Goal: Task Accomplishment & Management: Manage account settings

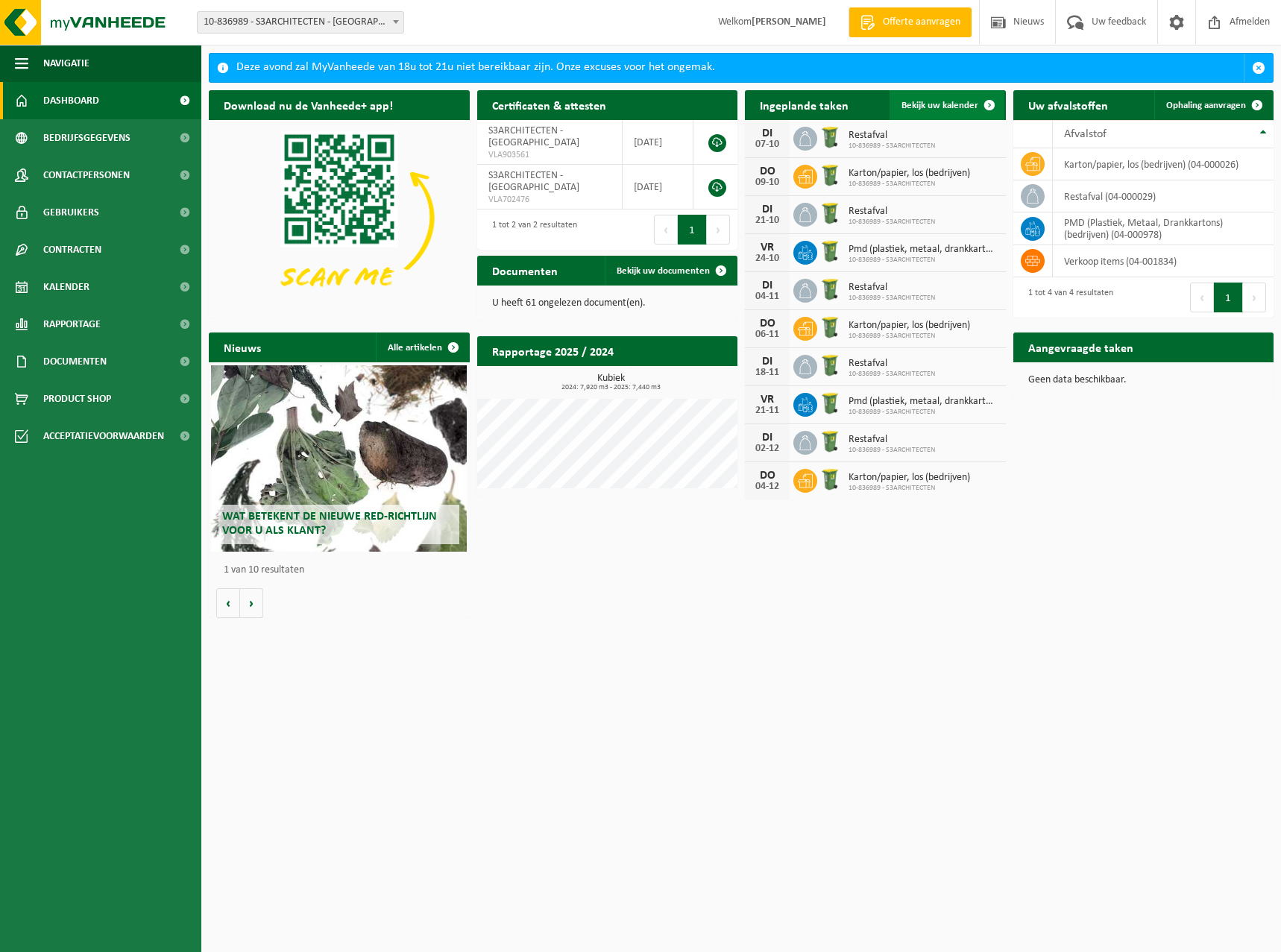
click at [960, 107] on span "Bekijk uw kalender" at bounding box center [939, 106] width 77 height 10
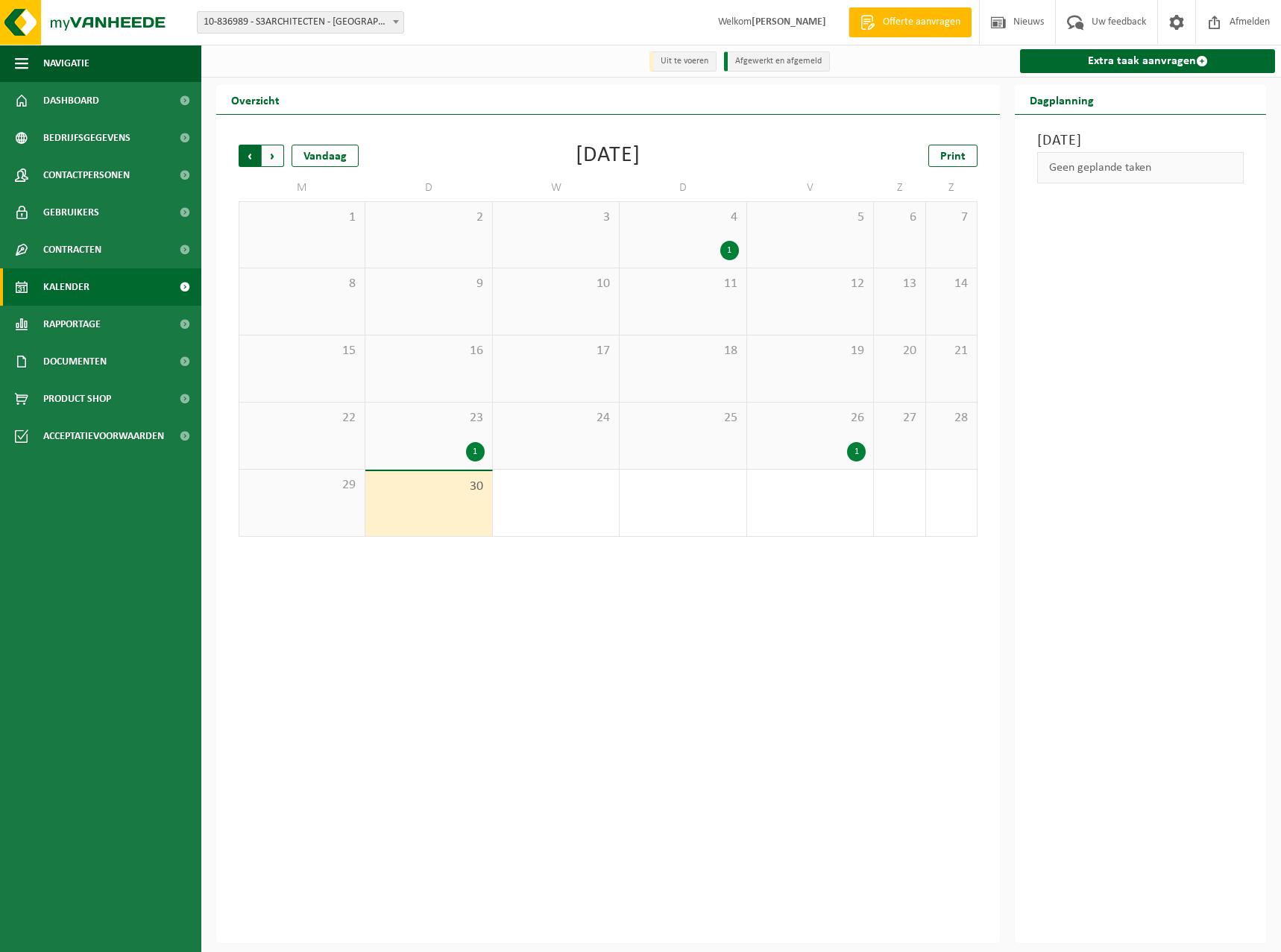
click at [277, 156] on span "Volgende" at bounding box center [272, 155] width 22 height 22
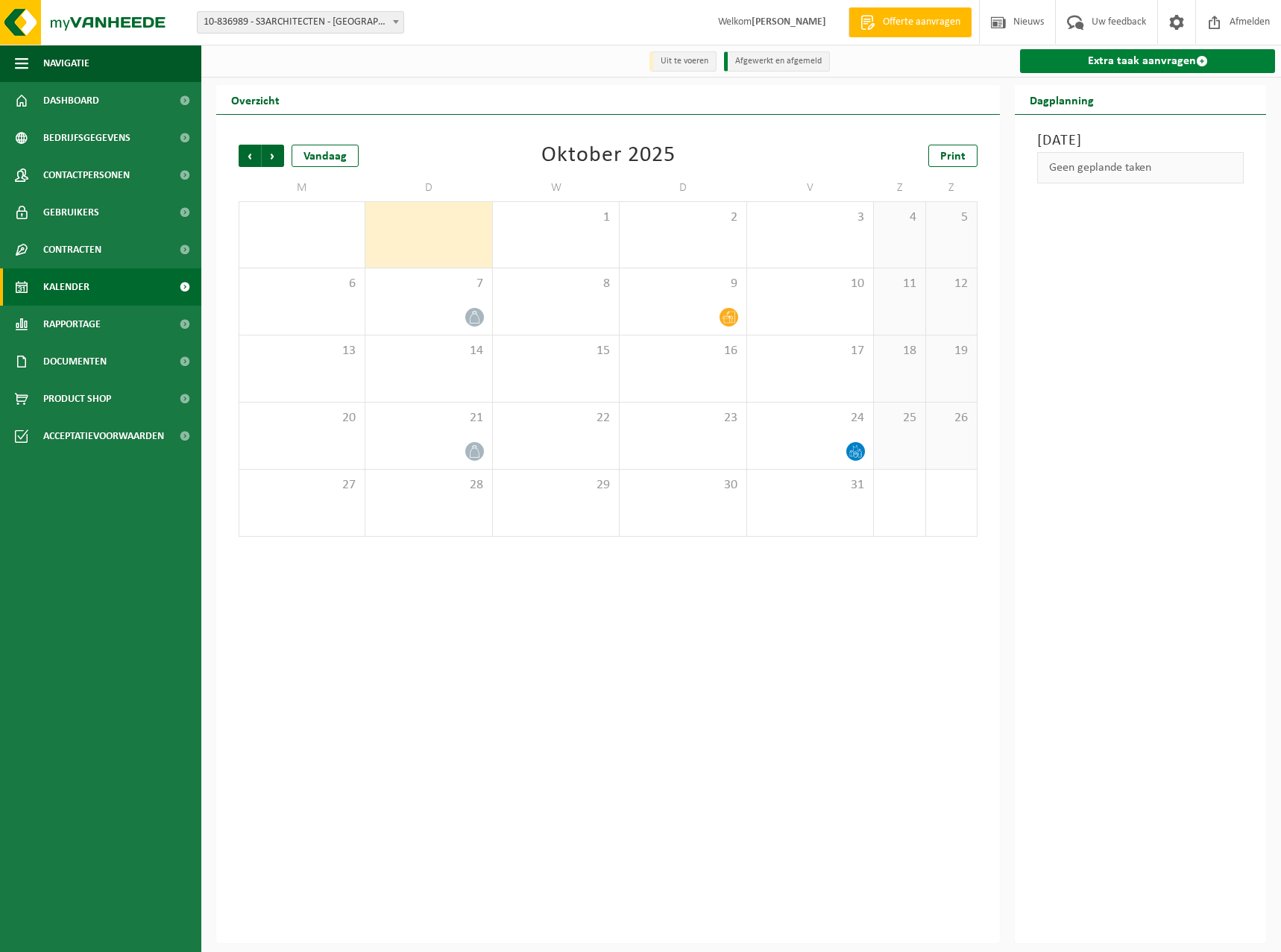
click at [1171, 68] on link "Extra taak aanvragen" at bounding box center [1147, 60] width 255 height 24
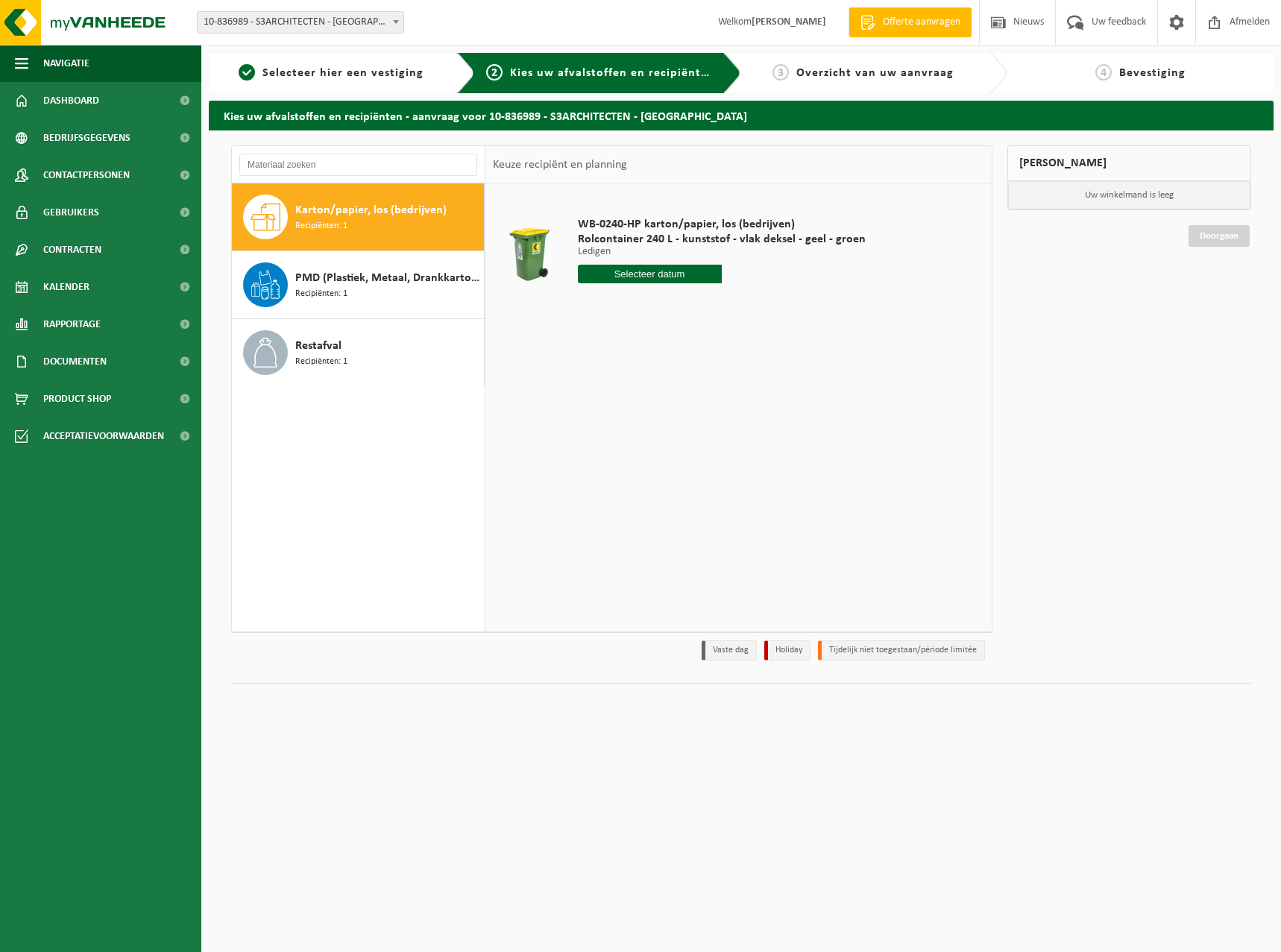
click at [640, 279] on input "text" at bounding box center [649, 273] width 144 height 19
click at [668, 359] on div "2" at bounding box center [670, 358] width 26 height 24
type input "Van 2025-10-02"
click at [625, 333] on button "In winkelmand" at bounding box center [620, 330] width 82 height 24
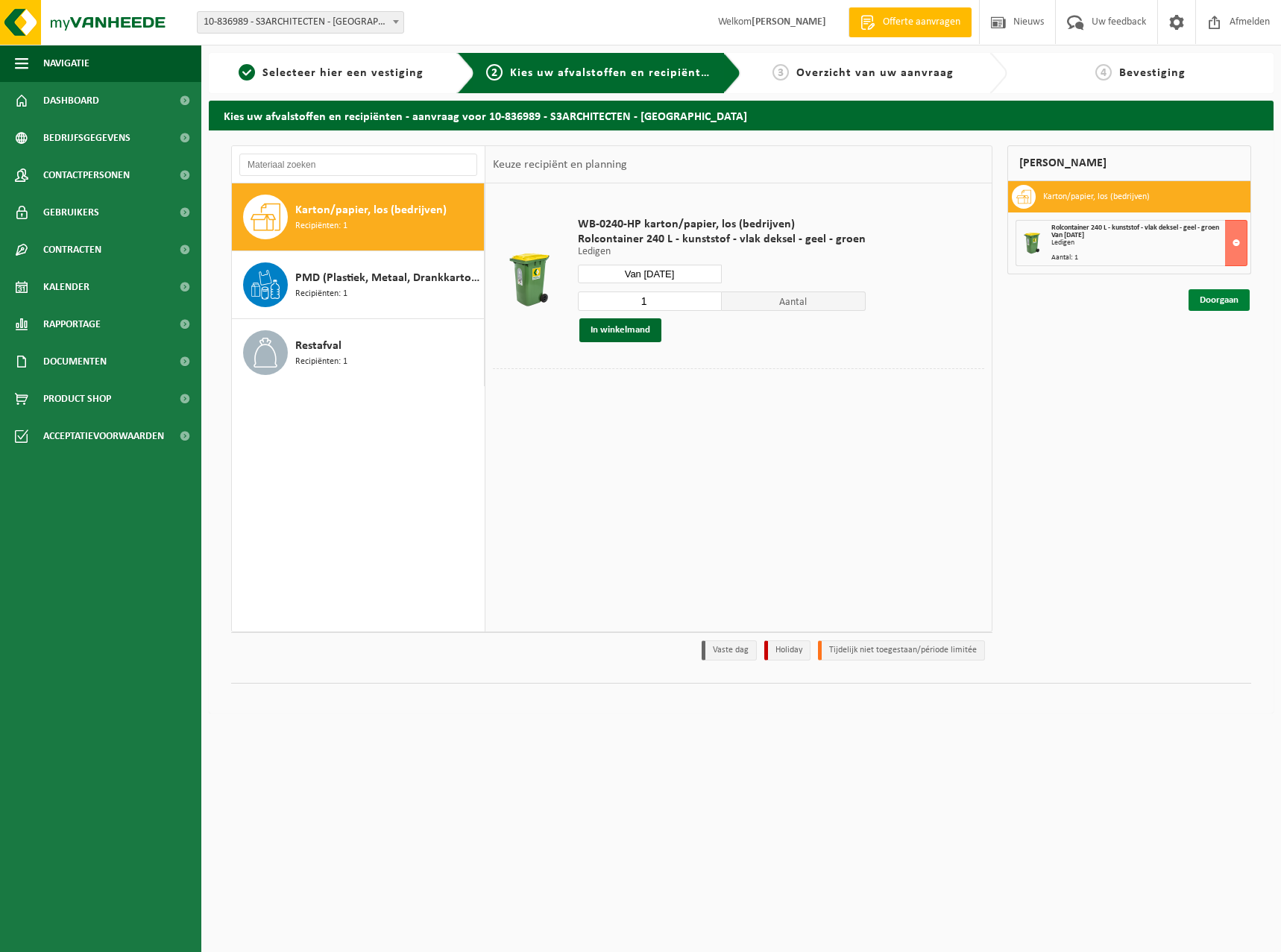
click at [1236, 298] on link "Doorgaan" at bounding box center [1218, 299] width 61 height 22
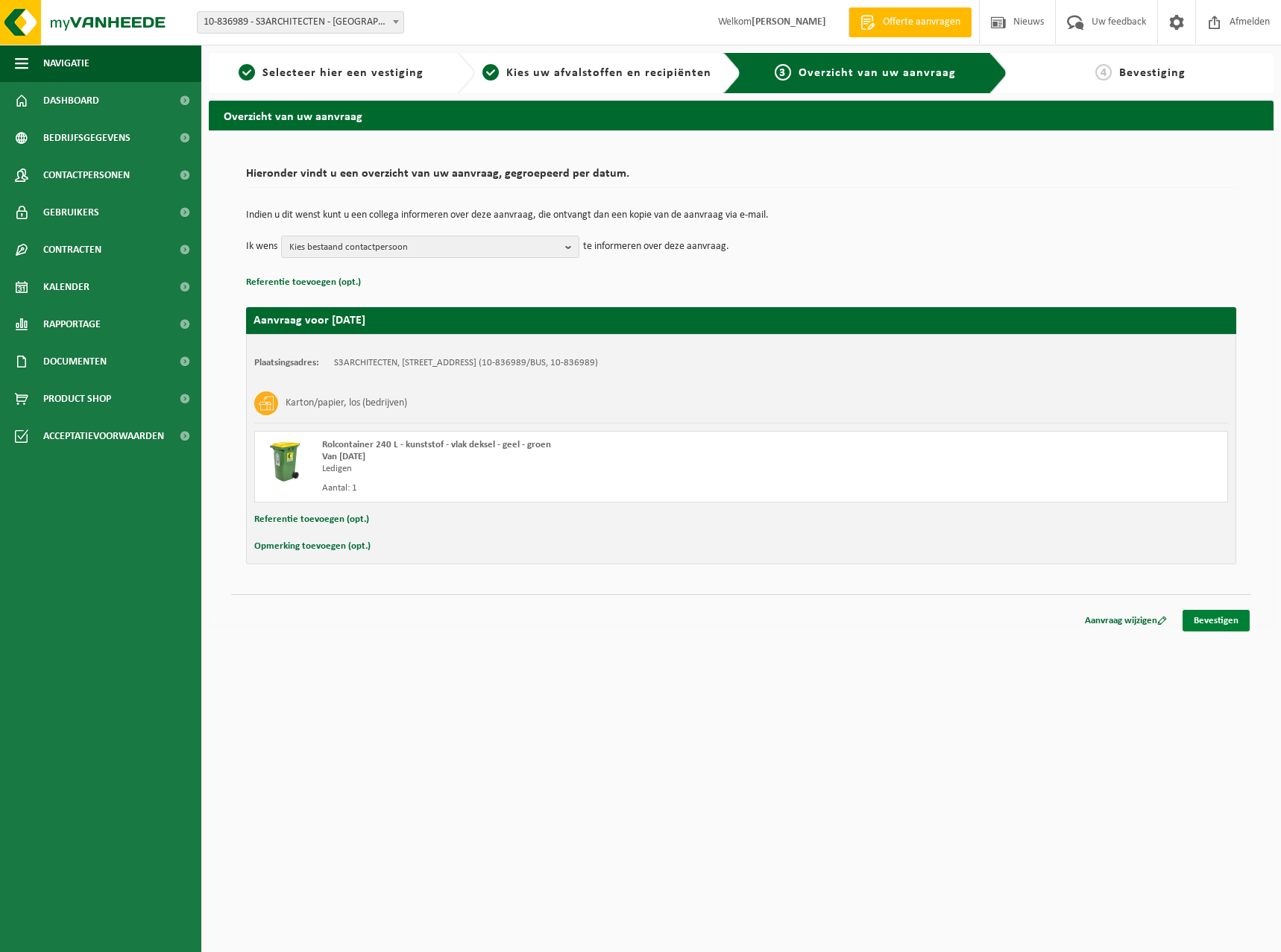
click at [1211, 623] on link "Bevestigen" at bounding box center [1216, 620] width 67 height 22
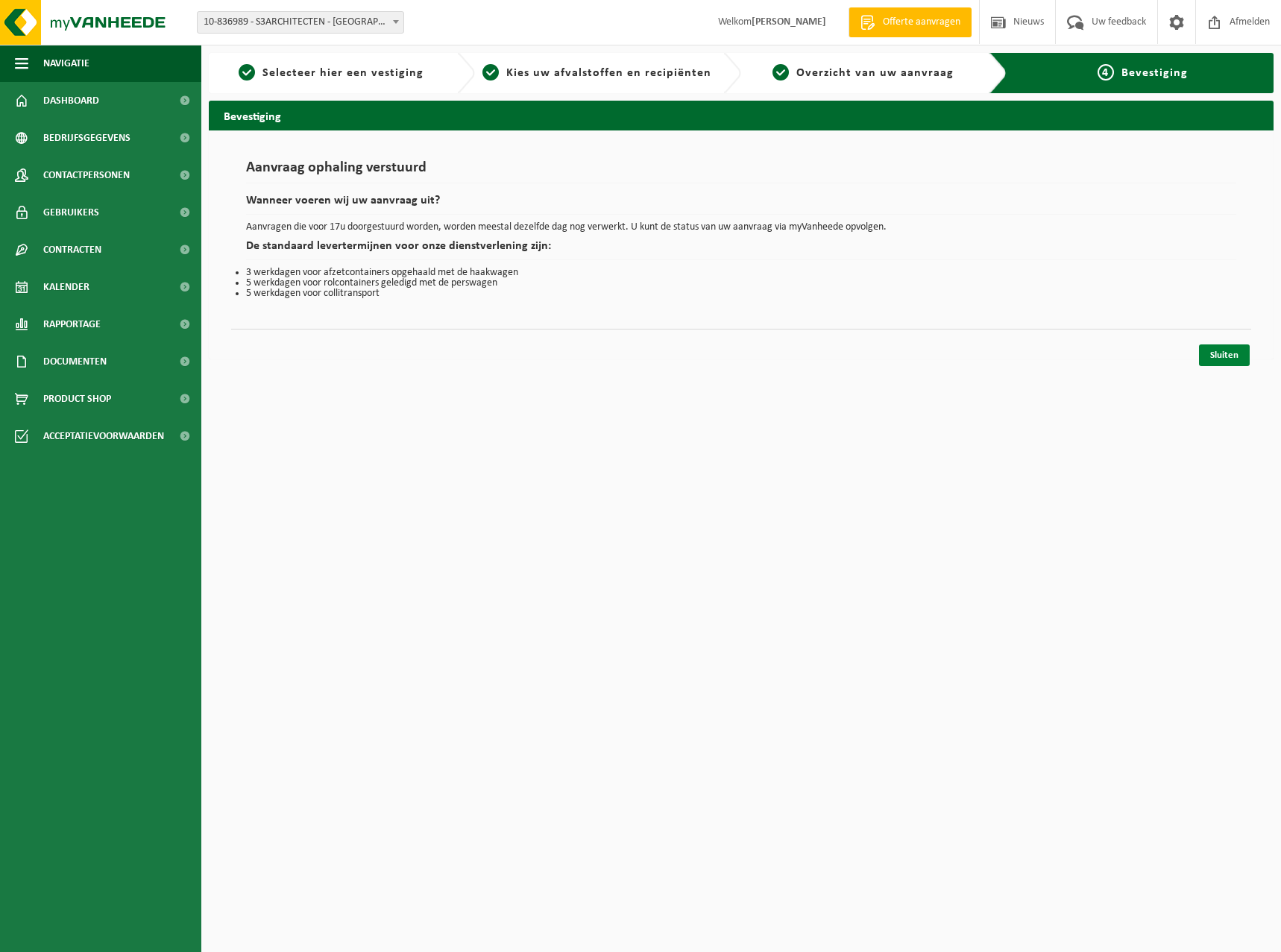
click at [1221, 364] on link "Sluiten" at bounding box center [1224, 355] width 50 height 22
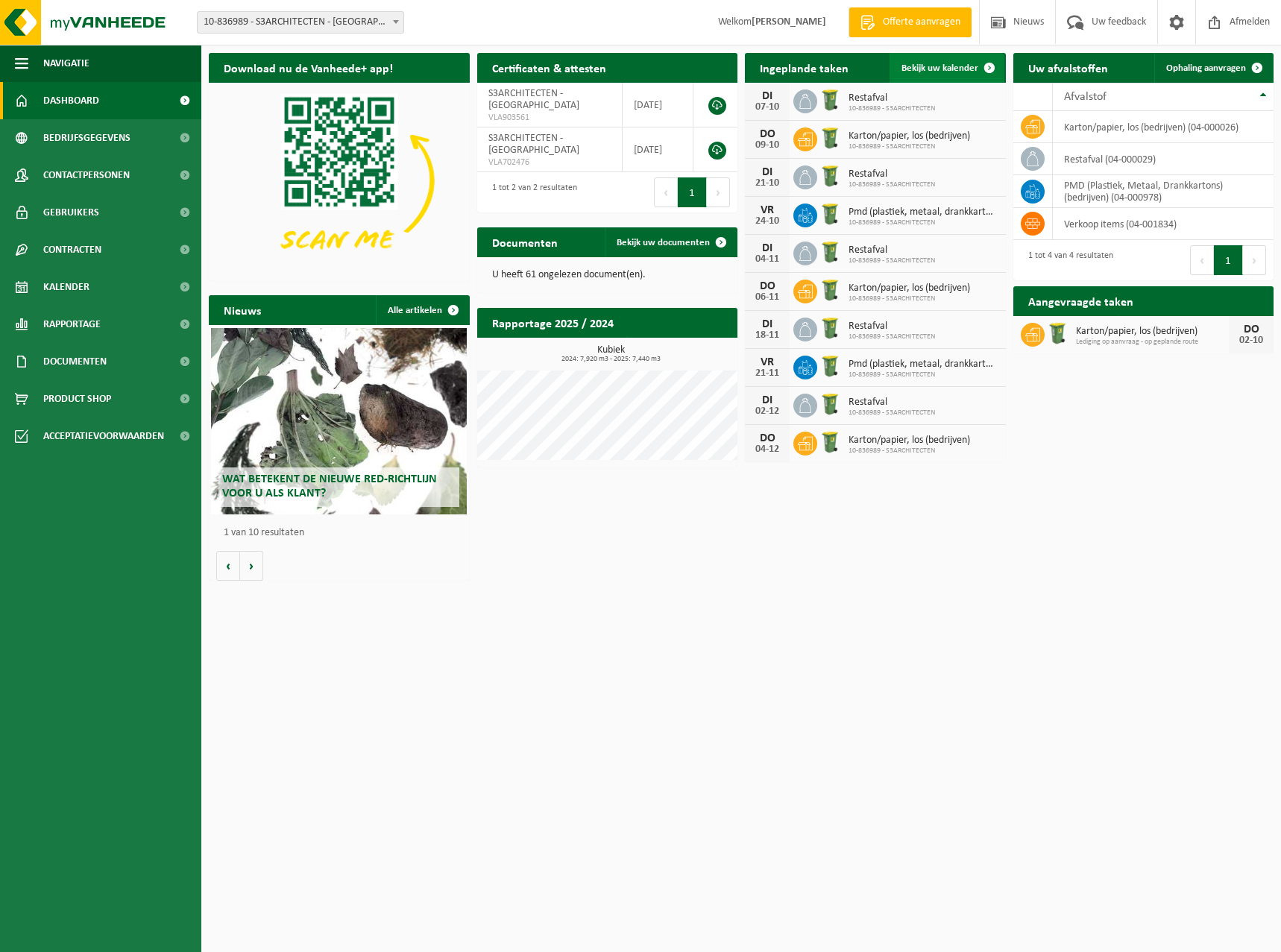
click at [947, 63] on span "Bekijk uw kalender" at bounding box center [939, 68] width 77 height 10
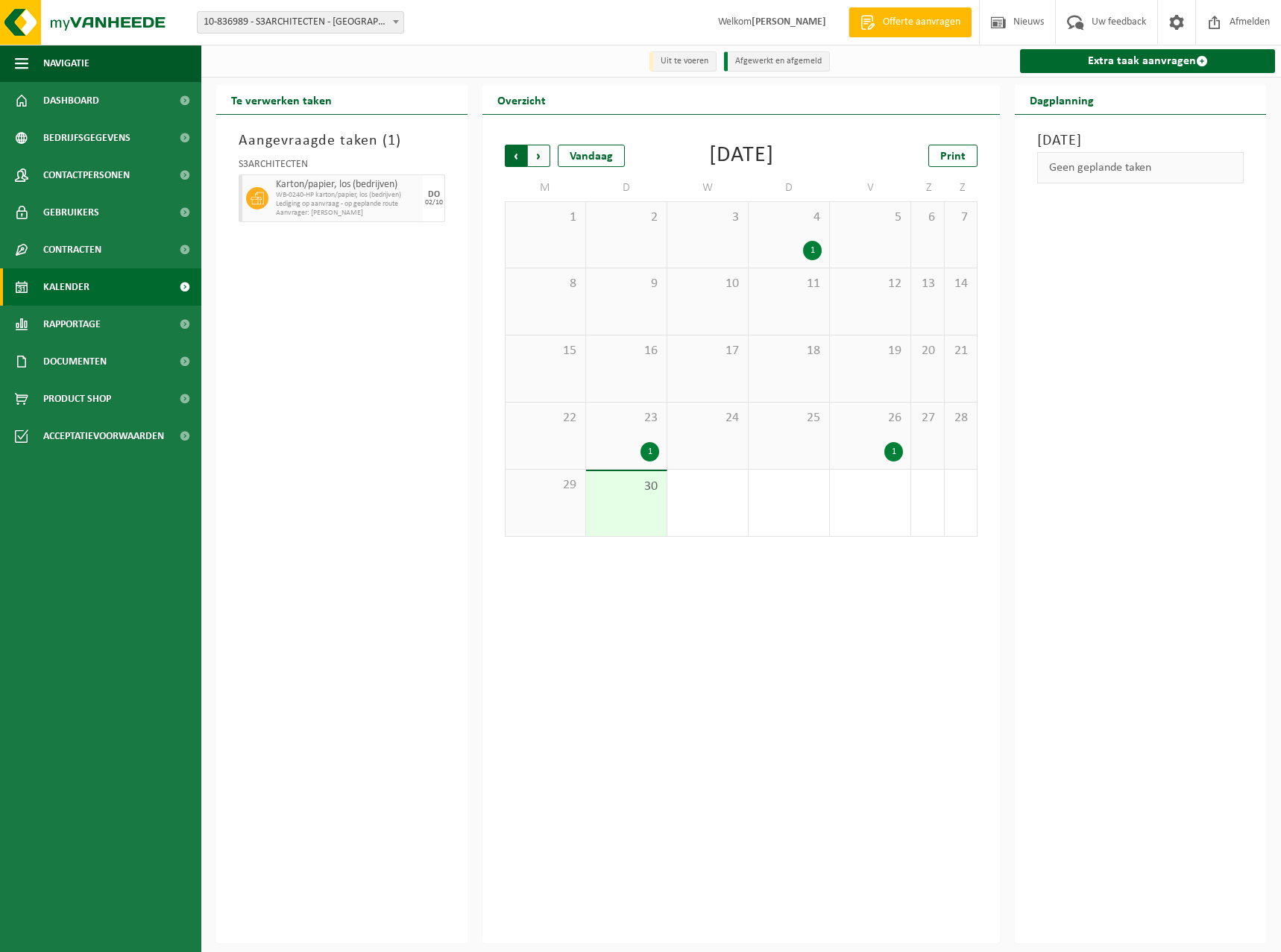
click at [538, 158] on span "Volgende" at bounding box center [538, 155] width 22 height 22
click at [817, 292] on span "9" at bounding box center [789, 284] width 66 height 16
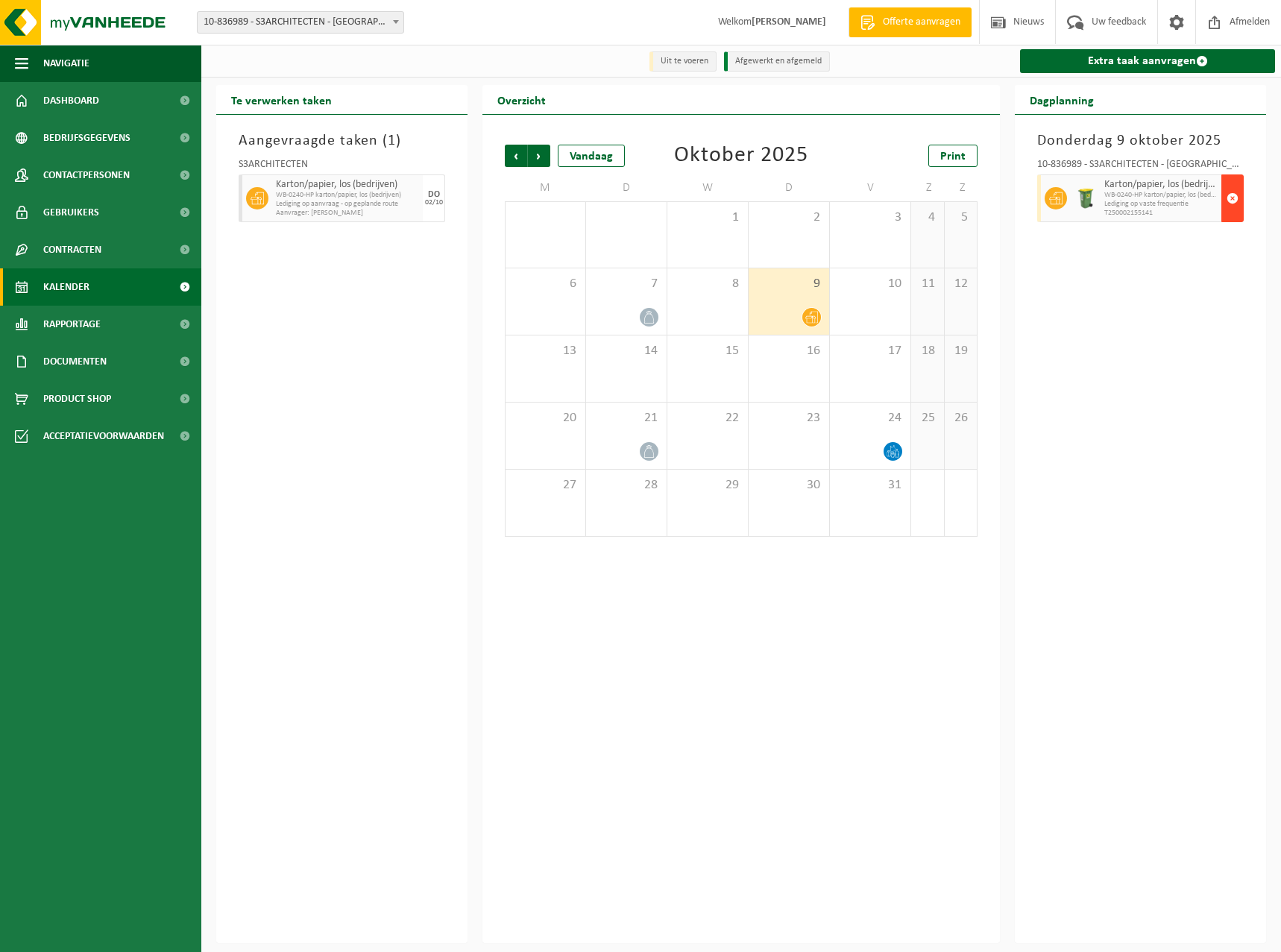
click at [1230, 203] on span "button" at bounding box center [1232, 198] width 12 height 30
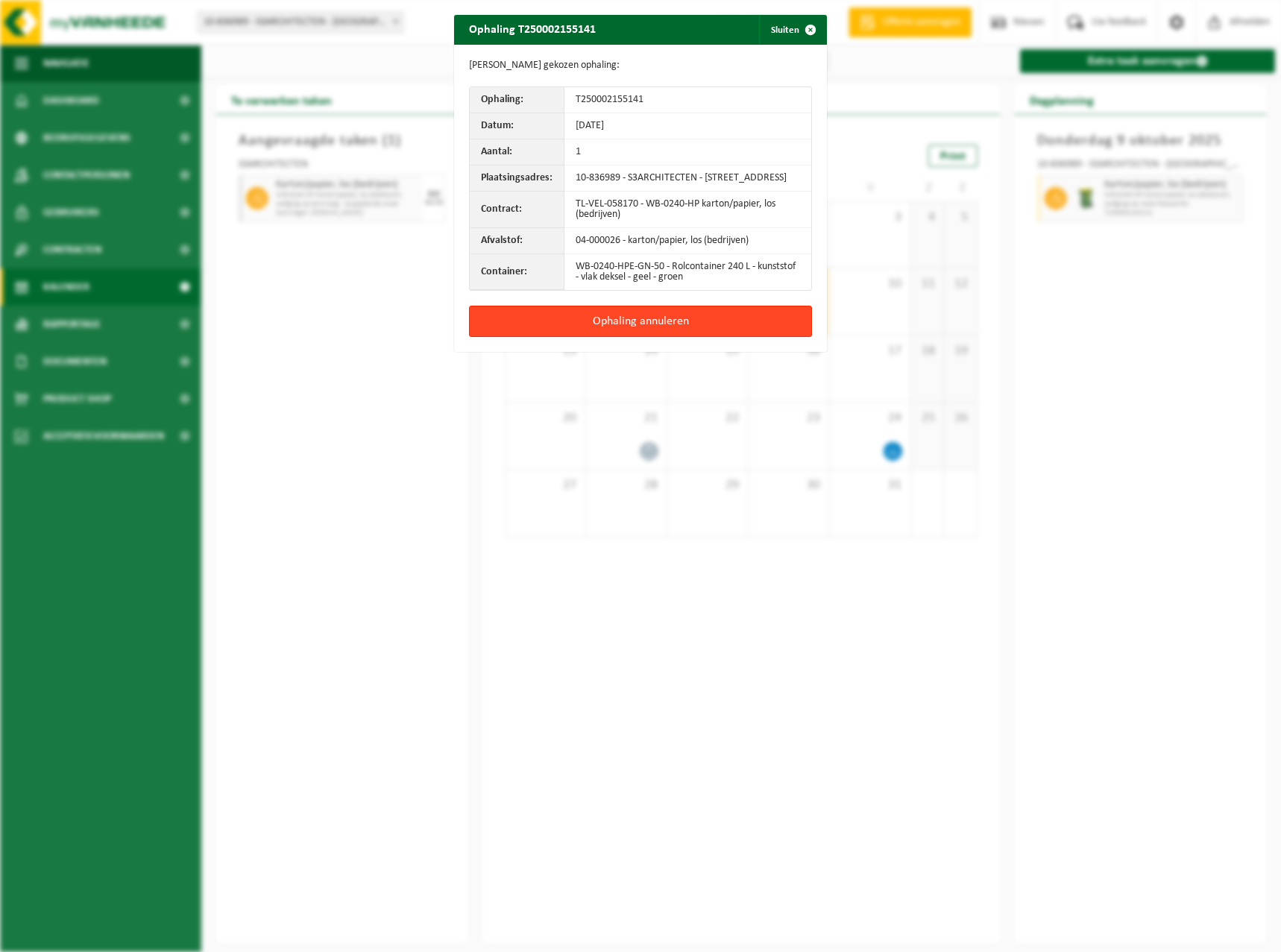
click at [758, 324] on button "Ophaling annuleren" at bounding box center [640, 321] width 343 height 31
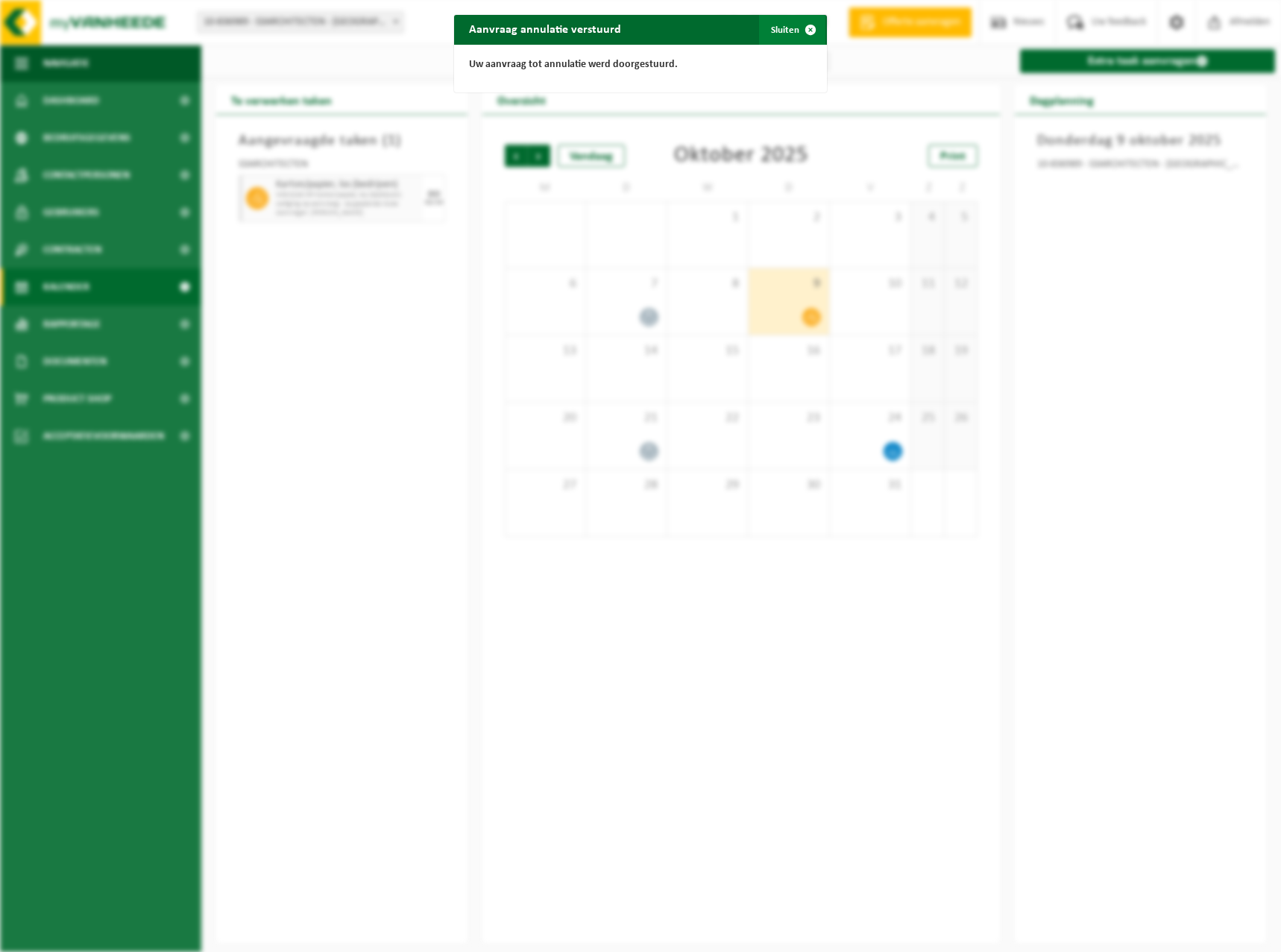
click at [785, 34] on button "Sluiten" at bounding box center [792, 29] width 67 height 30
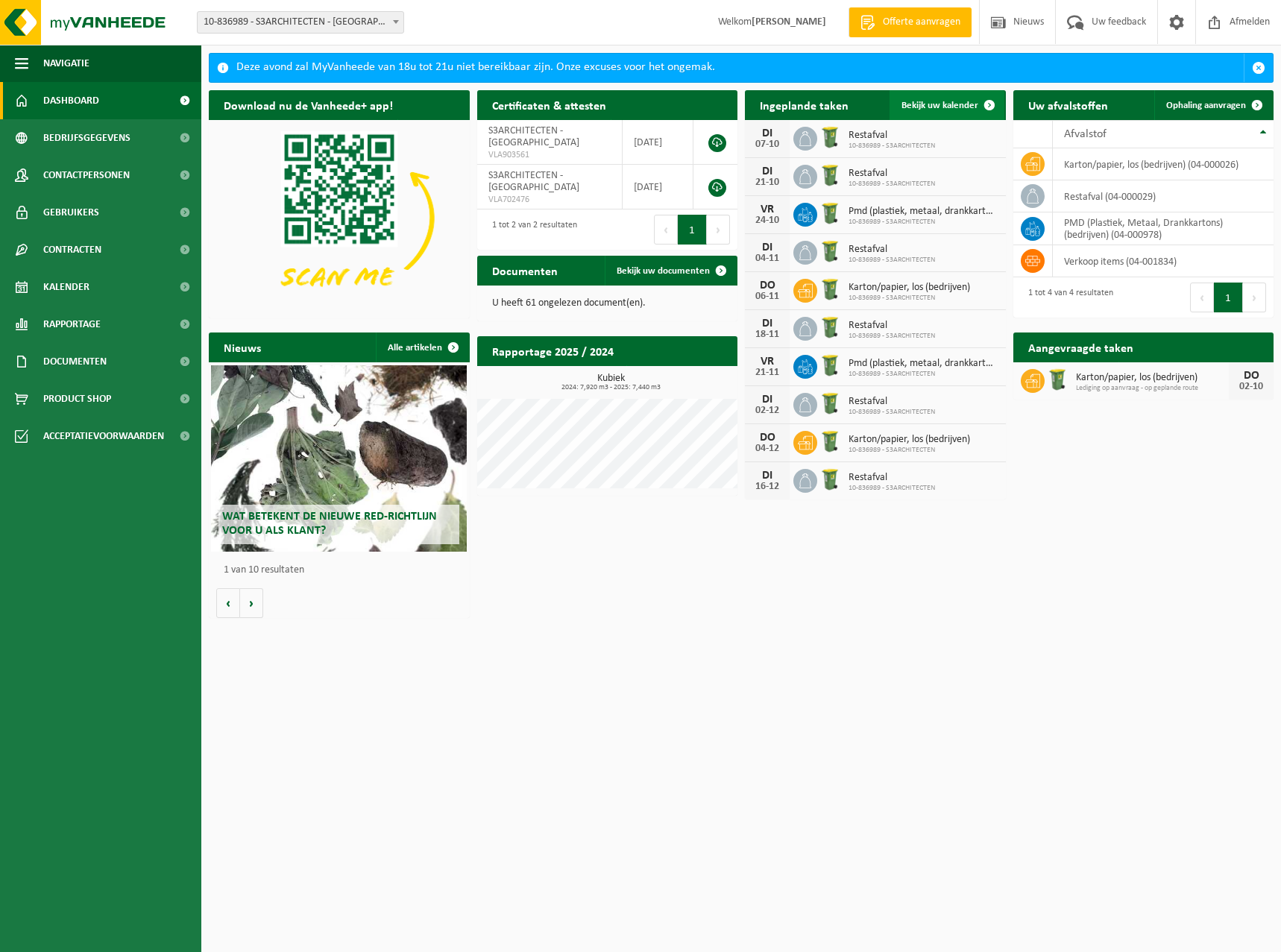
click at [957, 107] on span "Bekijk uw kalender" at bounding box center [939, 106] width 77 height 10
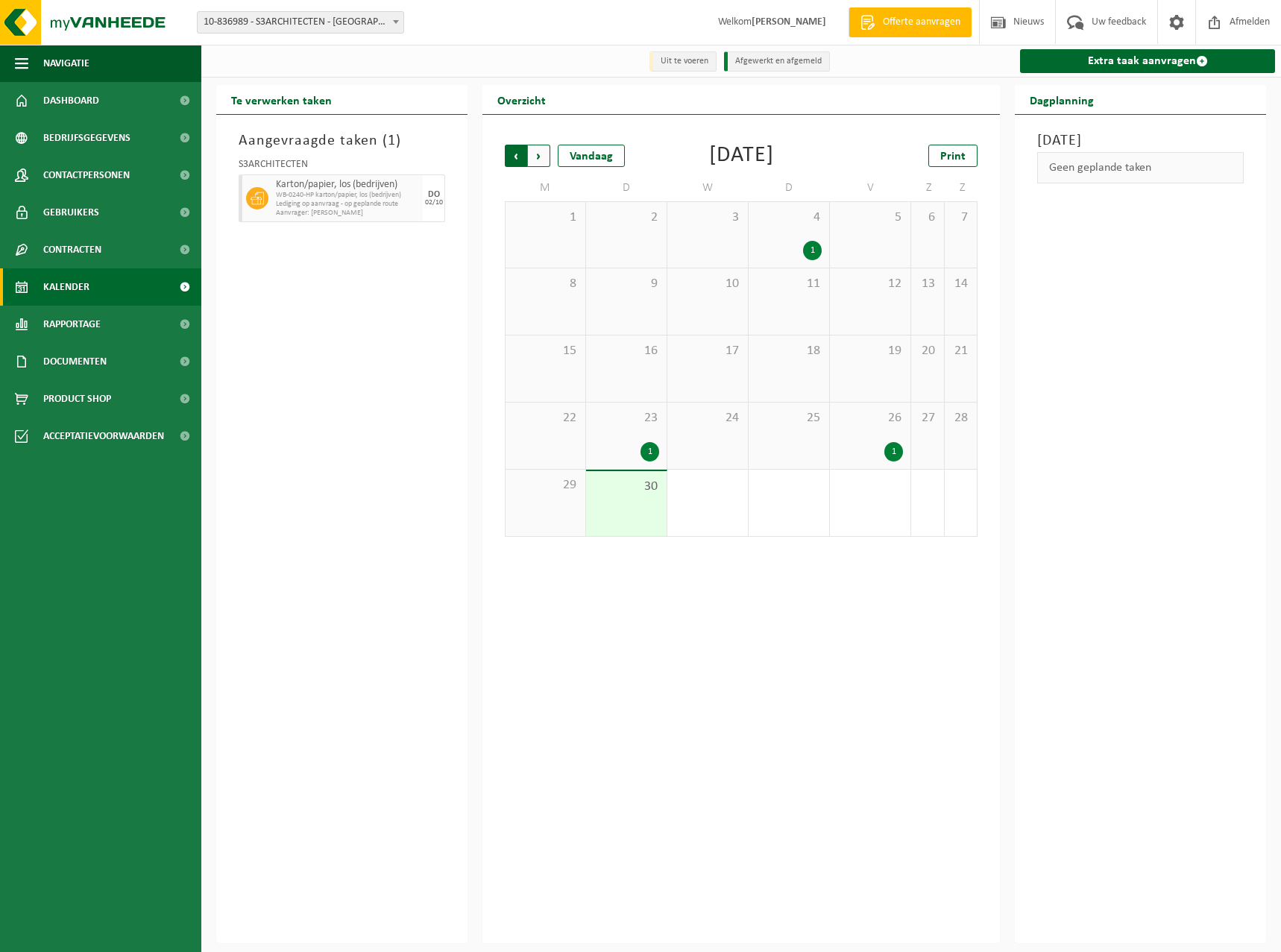
click at [536, 155] on span "Volgende" at bounding box center [538, 155] width 22 height 22
click at [656, 314] on span at bounding box center [649, 317] width 19 height 19
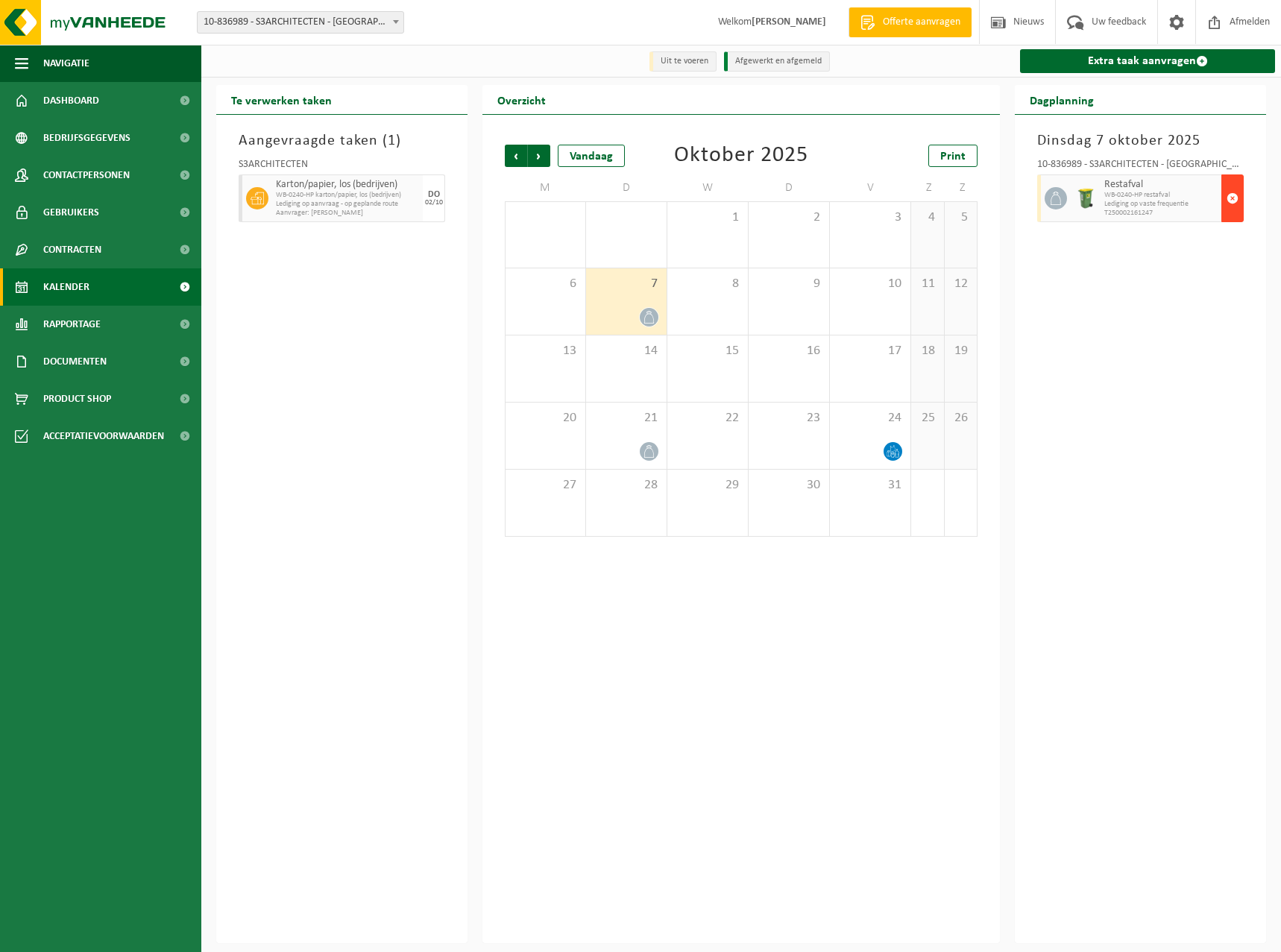
click at [1234, 203] on span "button" at bounding box center [1232, 198] width 12 height 30
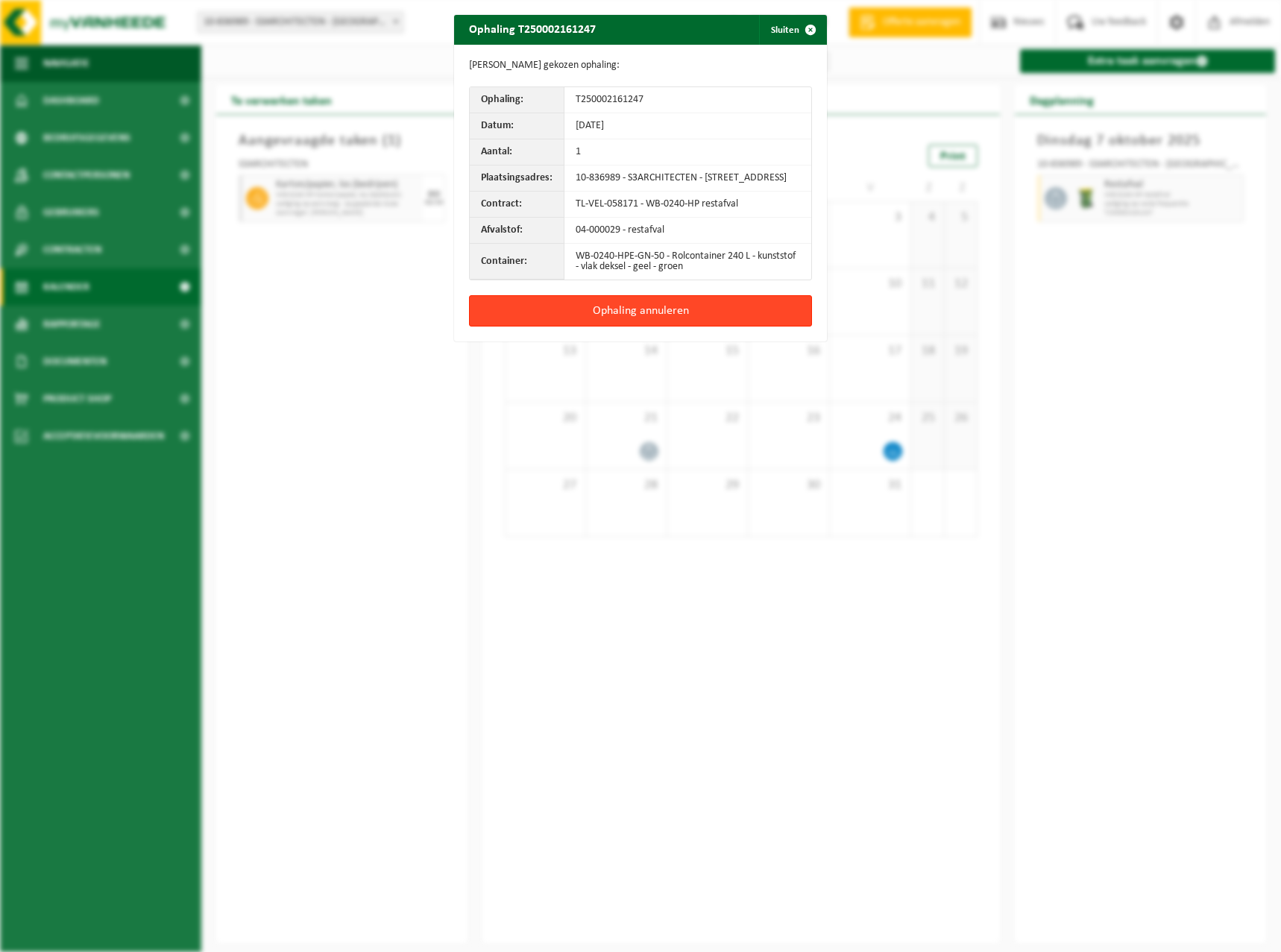
click at [636, 315] on button "Ophaling annuleren" at bounding box center [640, 311] width 343 height 31
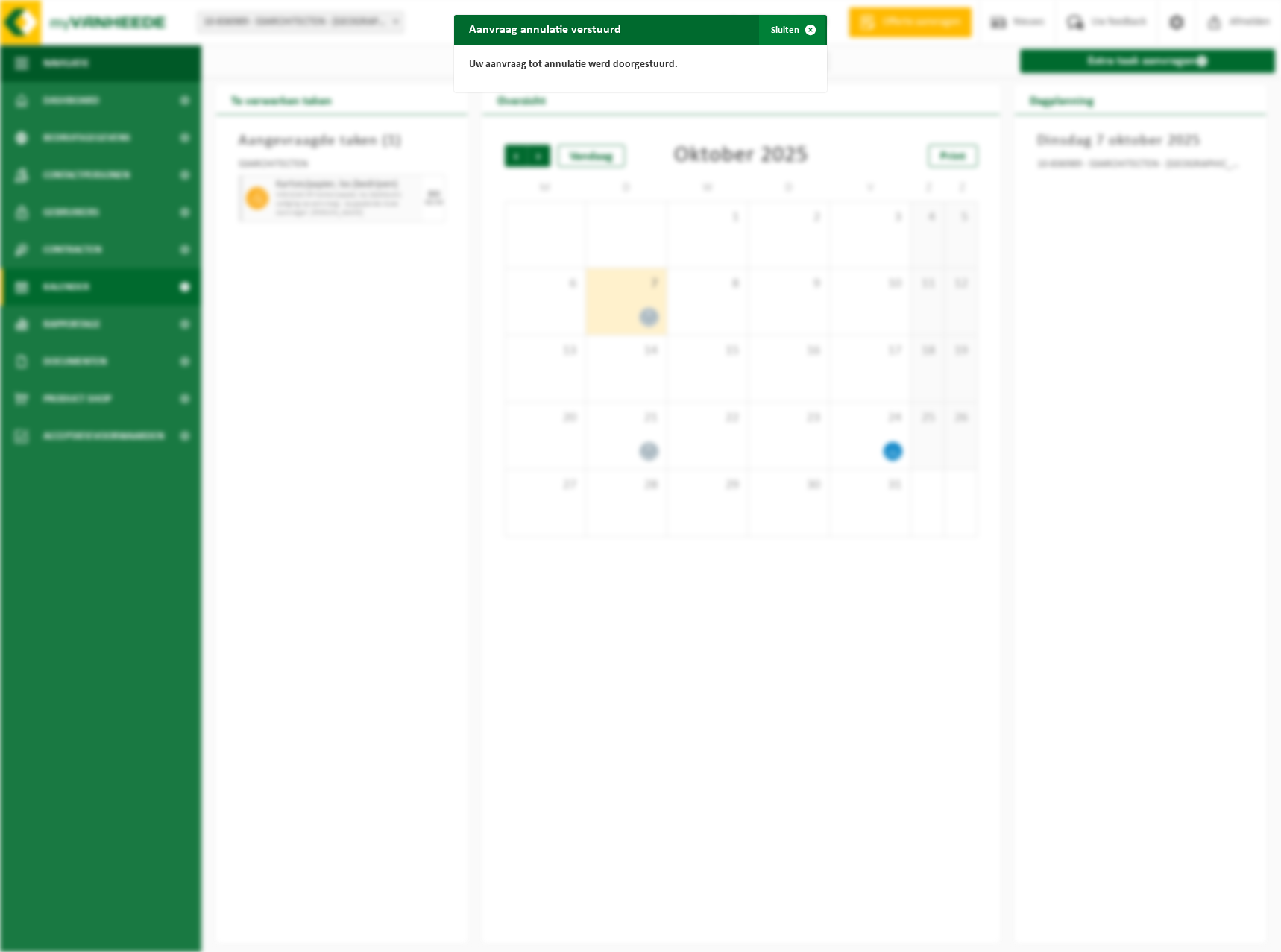
click at [773, 30] on button "Sluiten" at bounding box center [792, 29] width 67 height 30
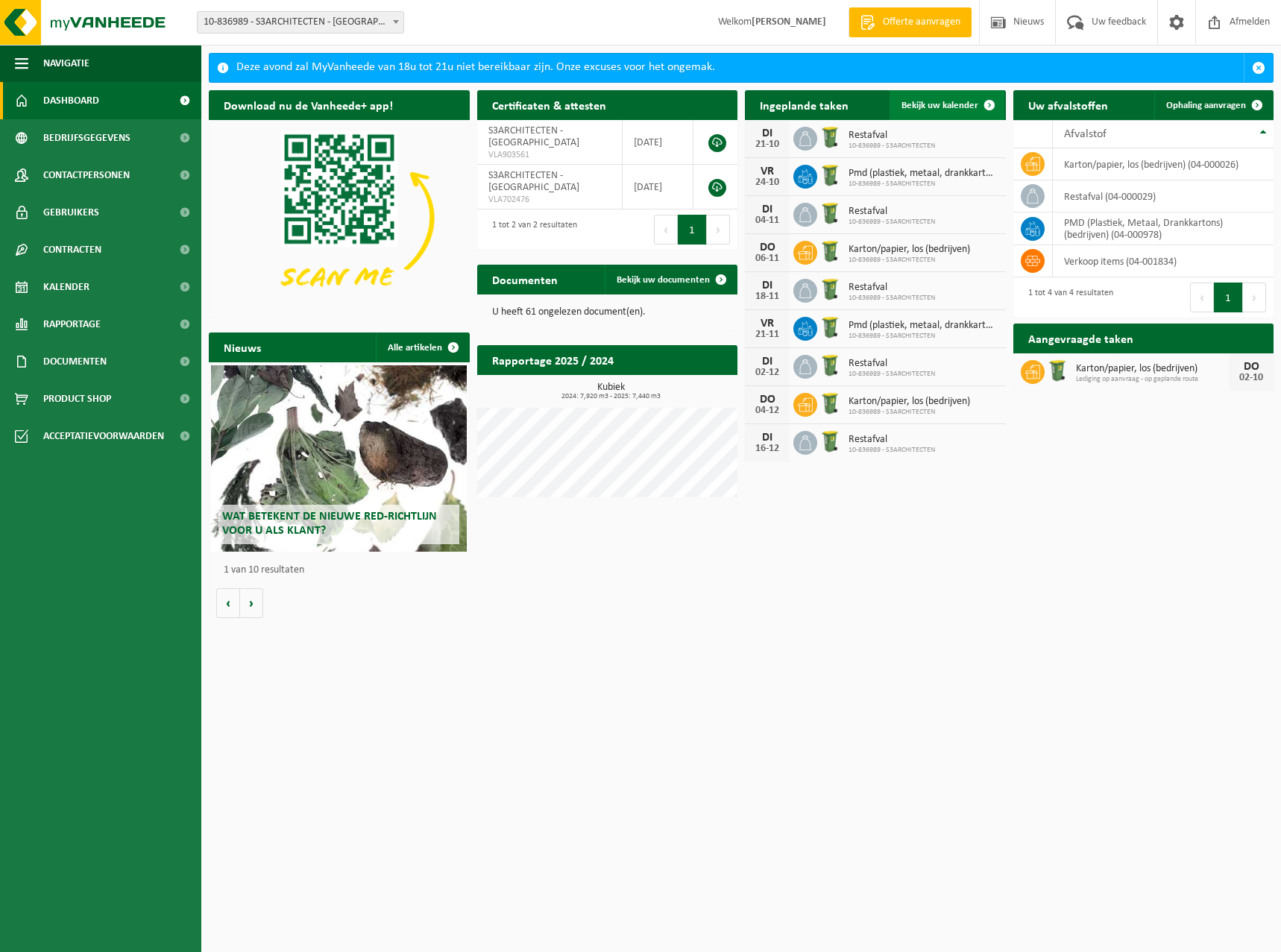
click at [936, 103] on span "Bekijk uw kalender" at bounding box center [939, 106] width 77 height 10
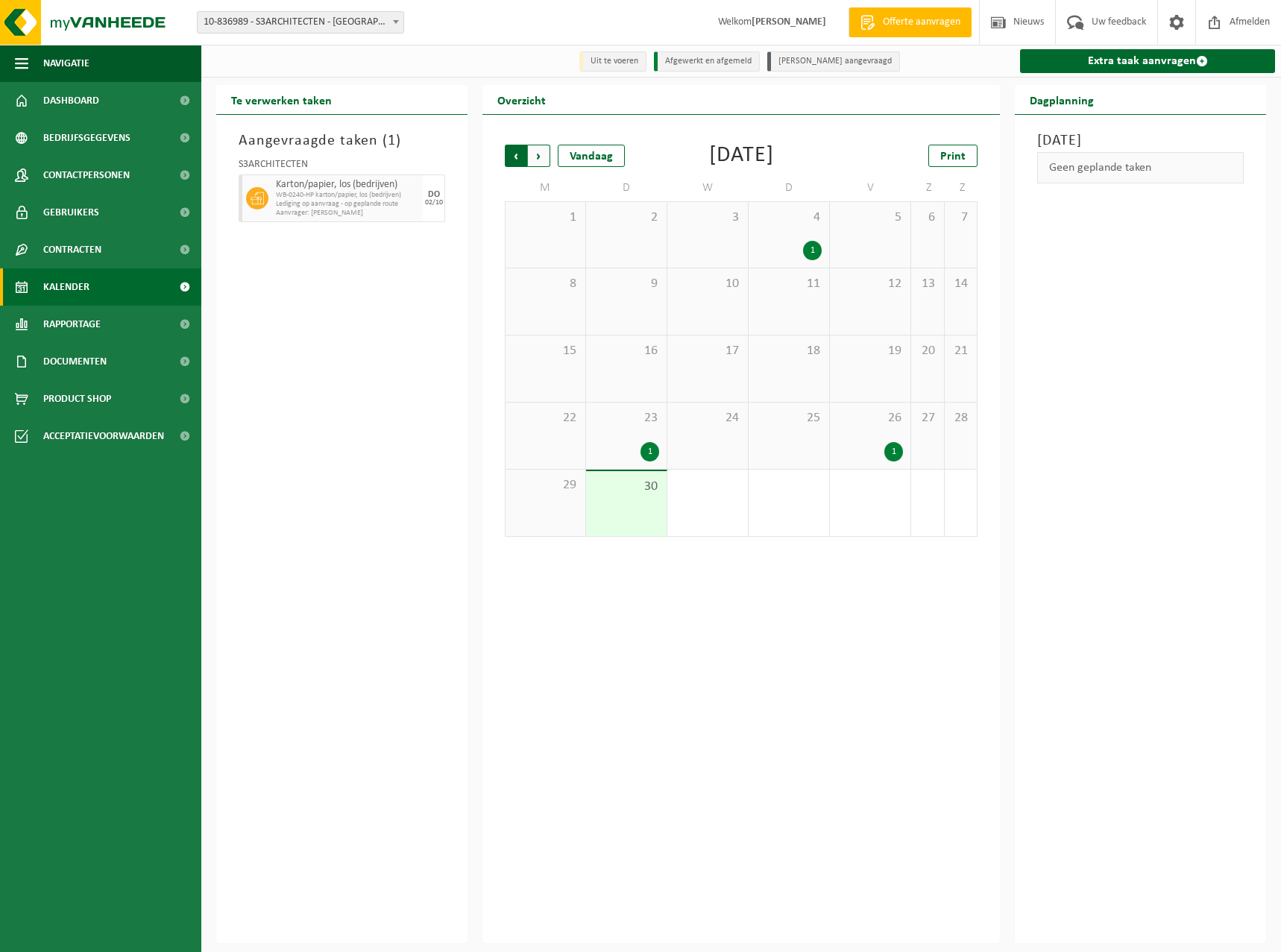
click at [539, 152] on span "Volgende" at bounding box center [538, 155] width 22 height 22
click at [536, 163] on span "Volgende" at bounding box center [538, 155] width 22 height 22
click at [540, 159] on span "Volgende" at bounding box center [538, 155] width 22 height 22
